Goal: Transaction & Acquisition: Purchase product/service

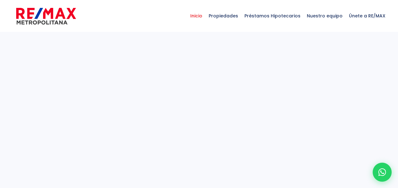
select select
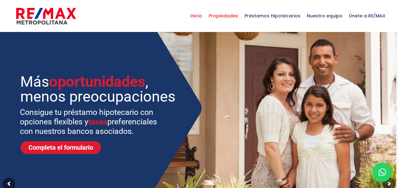
click at [238, 15] on span "Propiedades" at bounding box center [224, 15] width 36 height 19
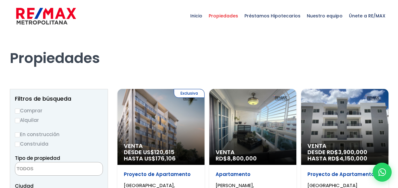
select select
click at [37, 110] on label "Comprar" at bounding box center [59, 111] width 88 height 8
click at [20, 110] on input "Comprar" at bounding box center [17, 111] width 5 height 5
radio input "true"
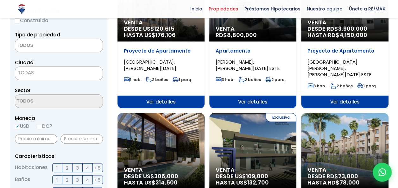
scroll to position [130, 0]
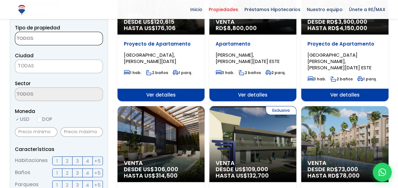
click at [37, 39] on textarea "Search" at bounding box center [45, 39] width 61 height 14
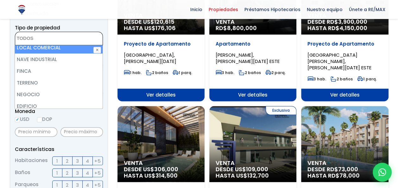
scroll to position [34, 0]
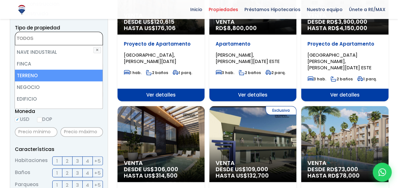
click at [89, 75] on li "TERRENO" at bounding box center [59, 76] width 88 height 12
select select "land"
click at [89, 75] on li "TERRENO" at bounding box center [59, 76] width 88 height 12
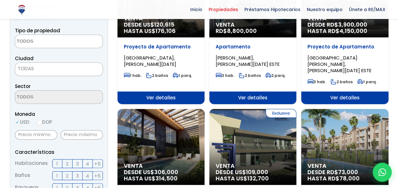
click at [72, 68] on span "TODAS" at bounding box center [58, 68] width 87 height 9
click at [63, 43] on textarea "Search" at bounding box center [45, 42] width 61 height 14
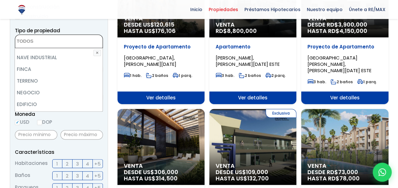
scroll to position [34, 0]
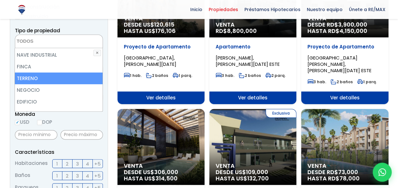
click at [82, 74] on li "TERRENO" at bounding box center [59, 79] width 88 height 12
select select "land"
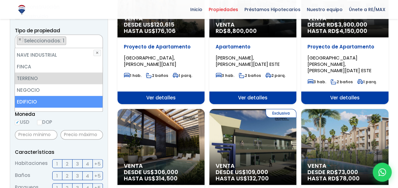
click at [101, 117] on span "Moneda" at bounding box center [59, 114] width 88 height 8
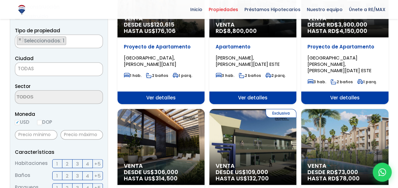
scroll to position [124, 0]
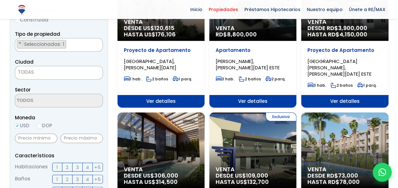
click at [41, 70] on span "TODAS" at bounding box center [58, 72] width 87 height 9
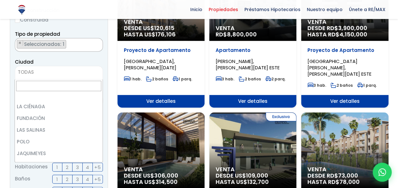
scroll to position [0, 0]
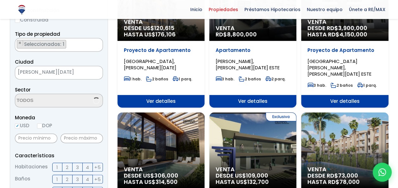
select select "1"
click at [41, 102] on textarea "Search" at bounding box center [45, 101] width 61 height 14
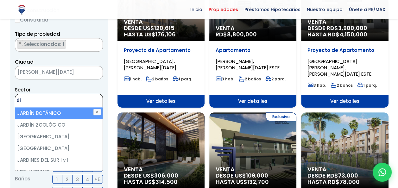
type textarea "d"
click at [102, 83] on form "Comprar Alquilar En construcción Construida Tipo de propiedad APARTAMENTO CASA …" at bounding box center [59, 186] width 88 height 407
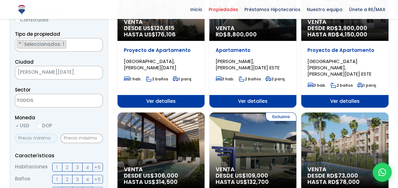
click at [36, 138] on input "text" at bounding box center [36, 139] width 42 height 10
type input "500,000"
click at [69, 137] on input "text" at bounding box center [82, 139] width 42 height 10
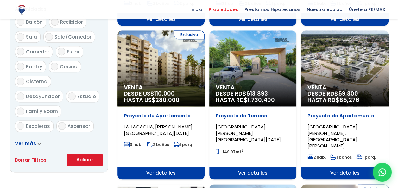
scroll to position [375, 0]
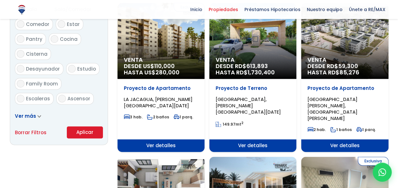
type input "850,000"
click at [74, 133] on button "Aplicar" at bounding box center [85, 132] width 36 height 12
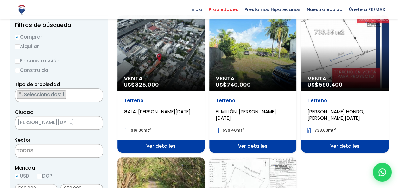
scroll to position [78, 0]
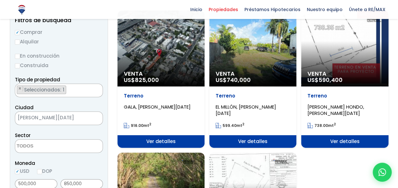
click at [193, 67] on div "Venta US$ 825,000" at bounding box center [161, 48] width 87 height 76
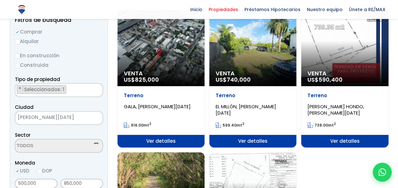
scroll to position [78, 0]
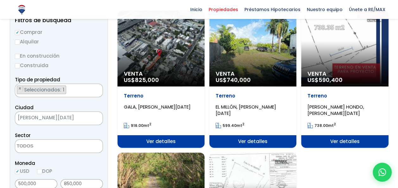
click at [250, 64] on div "Venta US$ 740,000" at bounding box center [252, 48] width 87 height 76
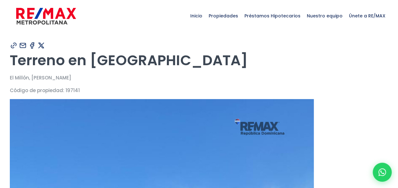
type input "[PERSON_NAME]"
type input "[PERSON_NAME][EMAIL_ADDRESS][DOMAIN_NAME]"
type input "8093602622"
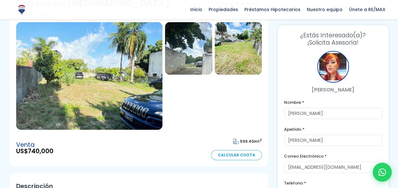
scroll to position [28, 0]
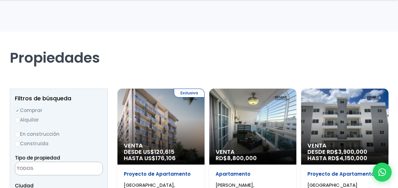
select select "land"
select select "1"
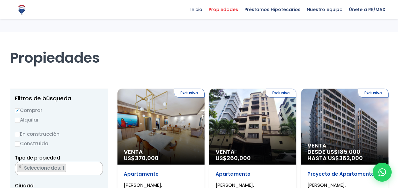
select select "155"
